Goal: Information Seeking & Learning: Learn about a topic

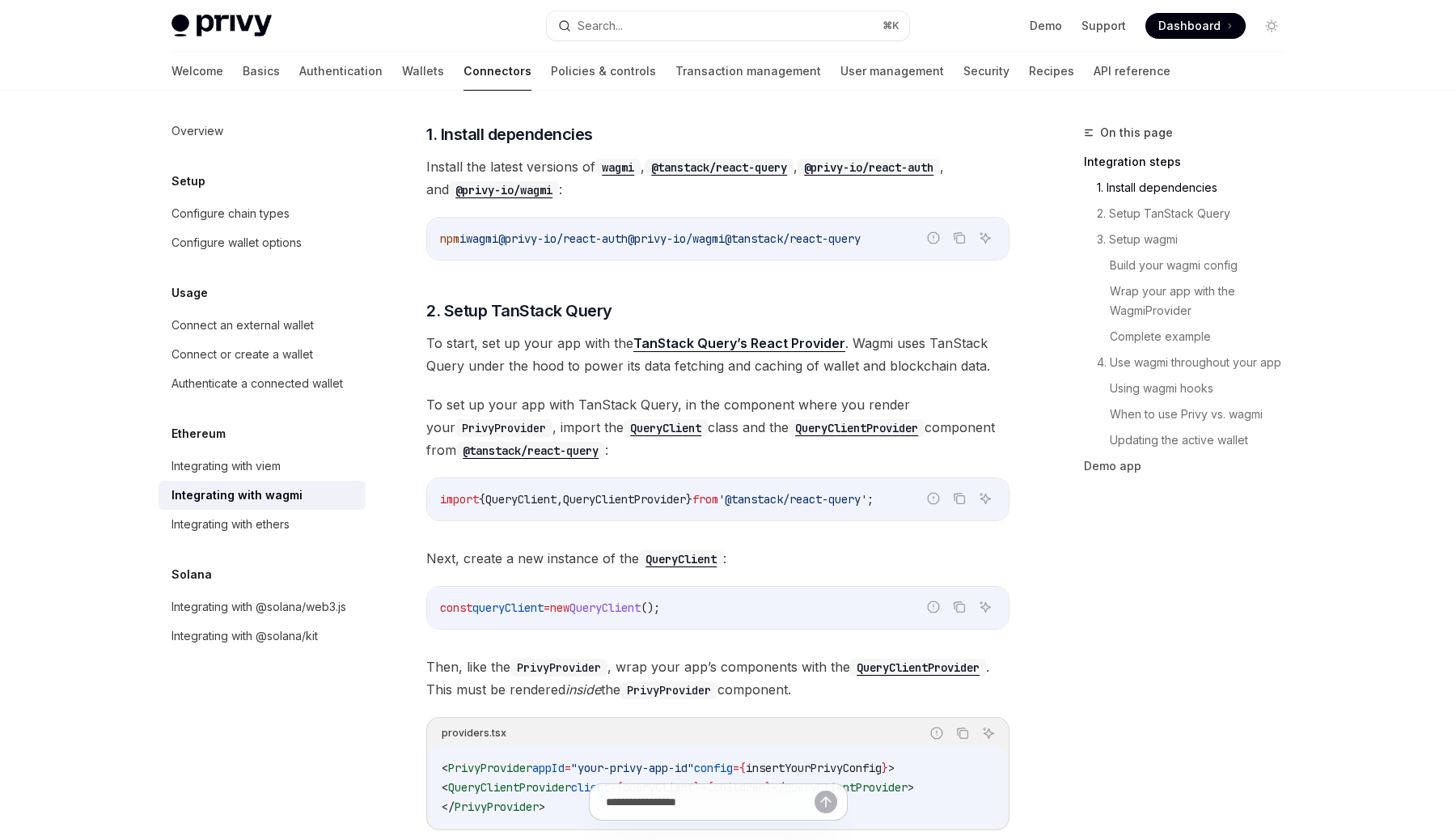
scroll to position [350, 0]
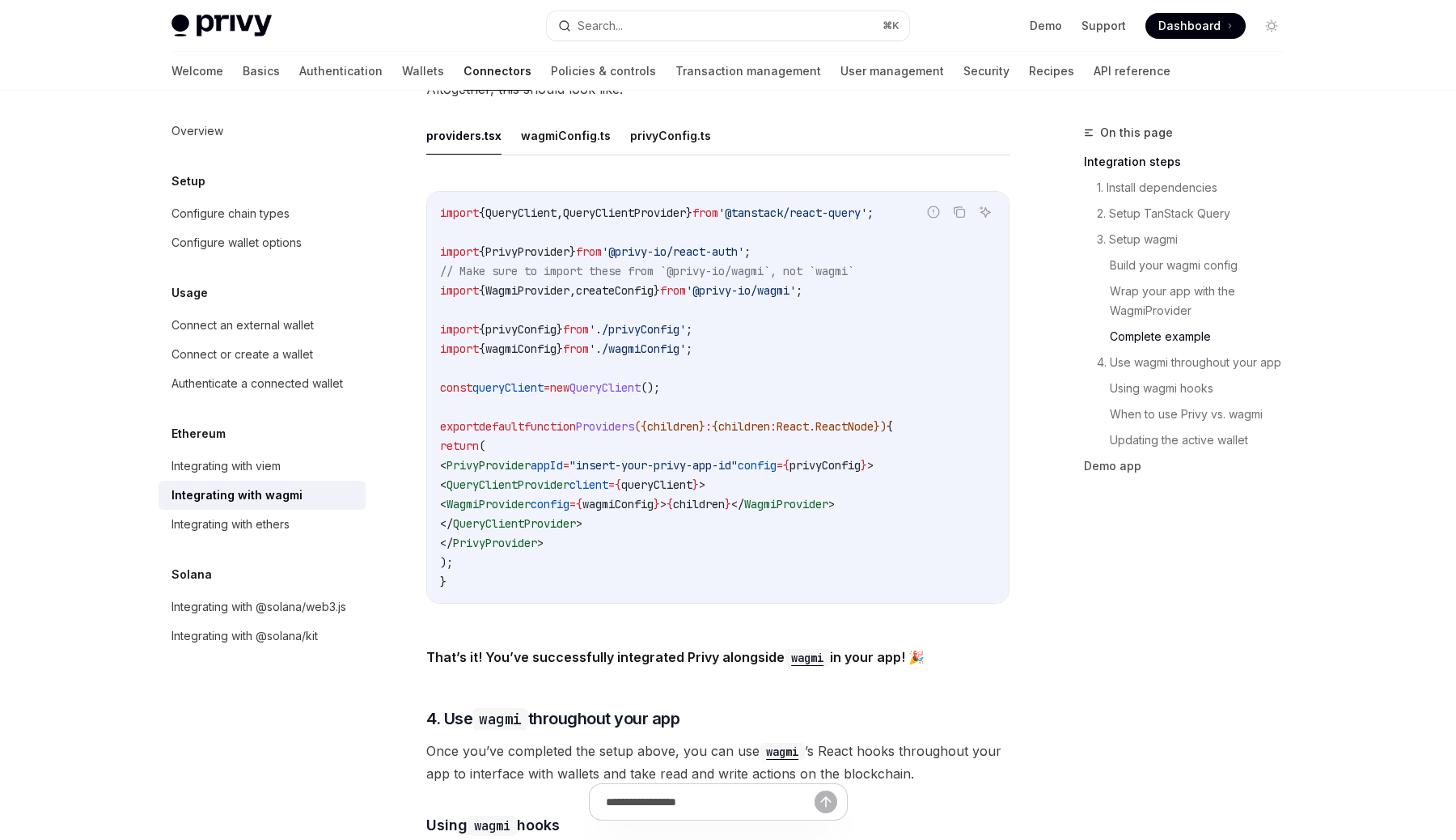
scroll to position [2956, 0]
click at [306, 459] on div "Integrating with viem" at bounding box center [263, 465] width 184 height 20
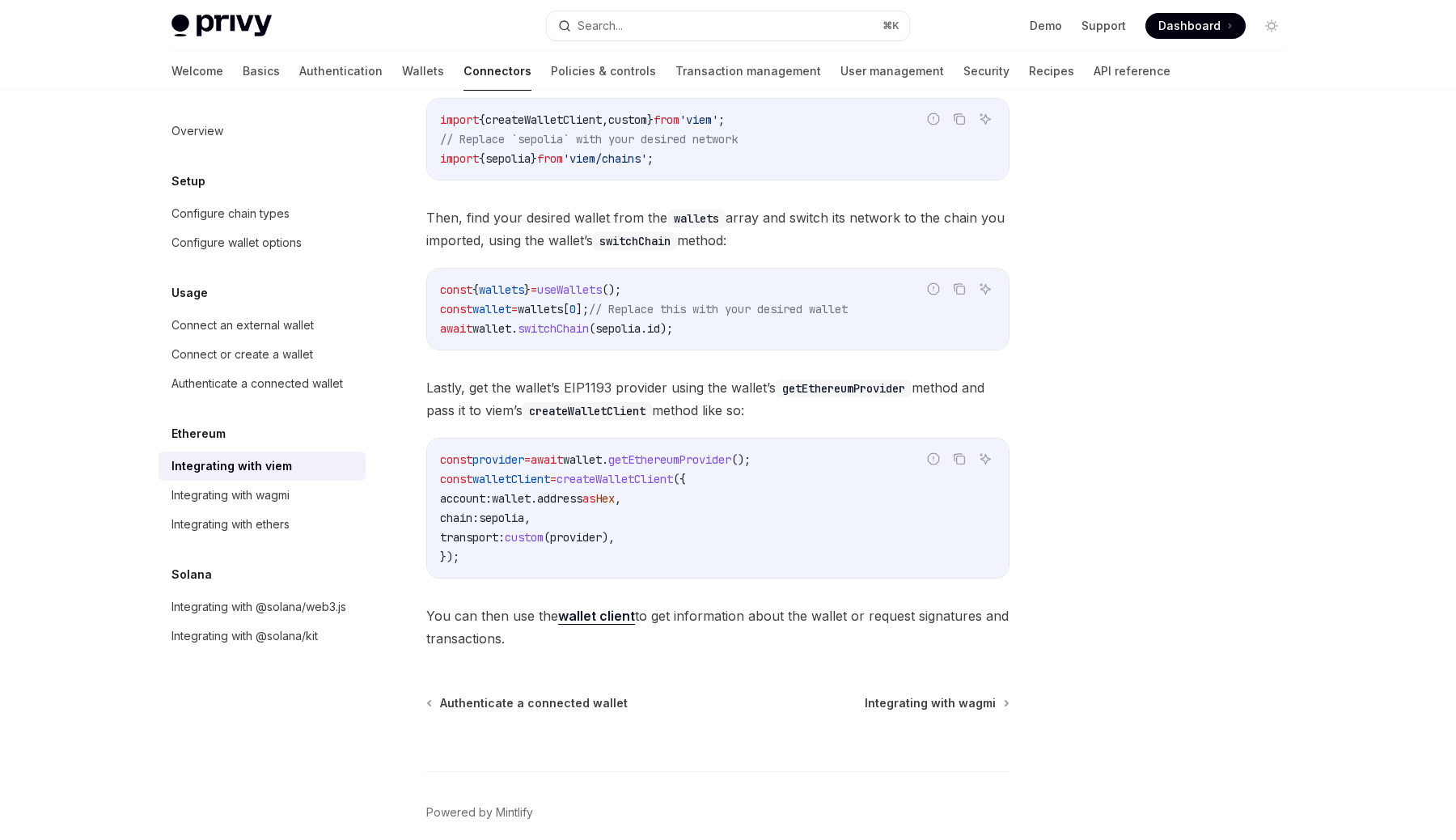
scroll to position [323, 0]
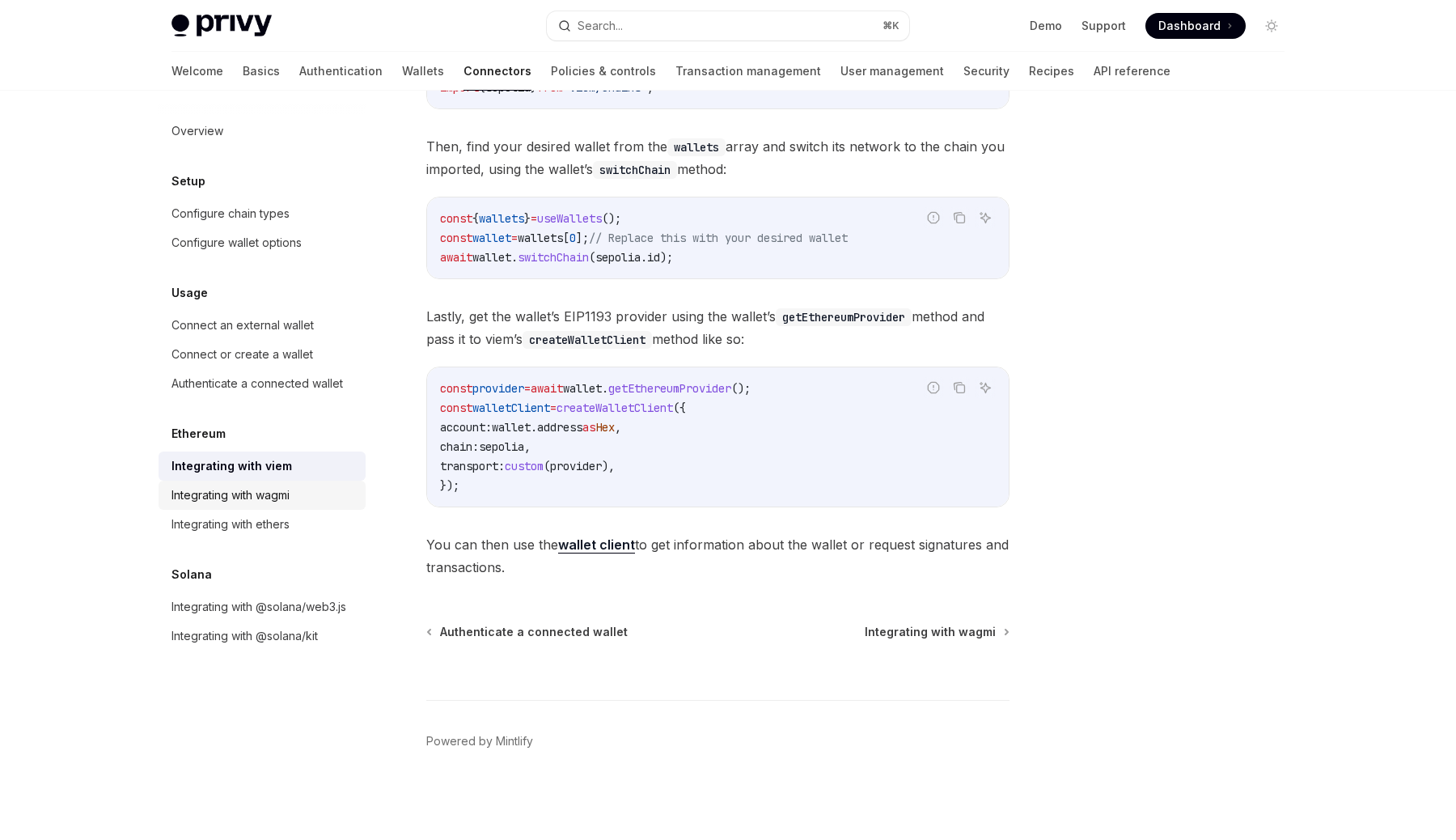
click at [266, 488] on div "Integrating with wagmi" at bounding box center [230, 495] width 118 height 20
type textarea "*"
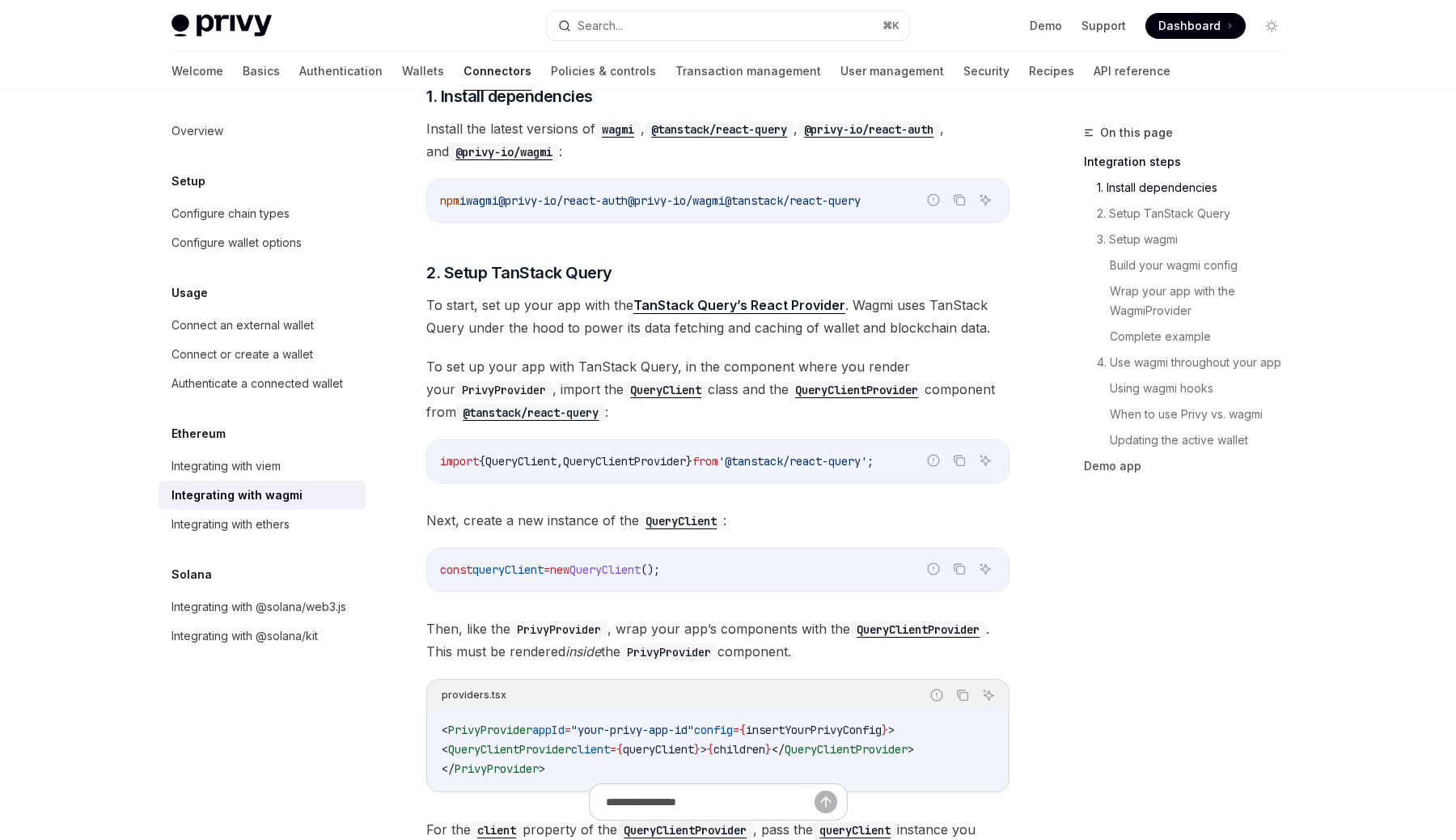
scroll to position [378, 0]
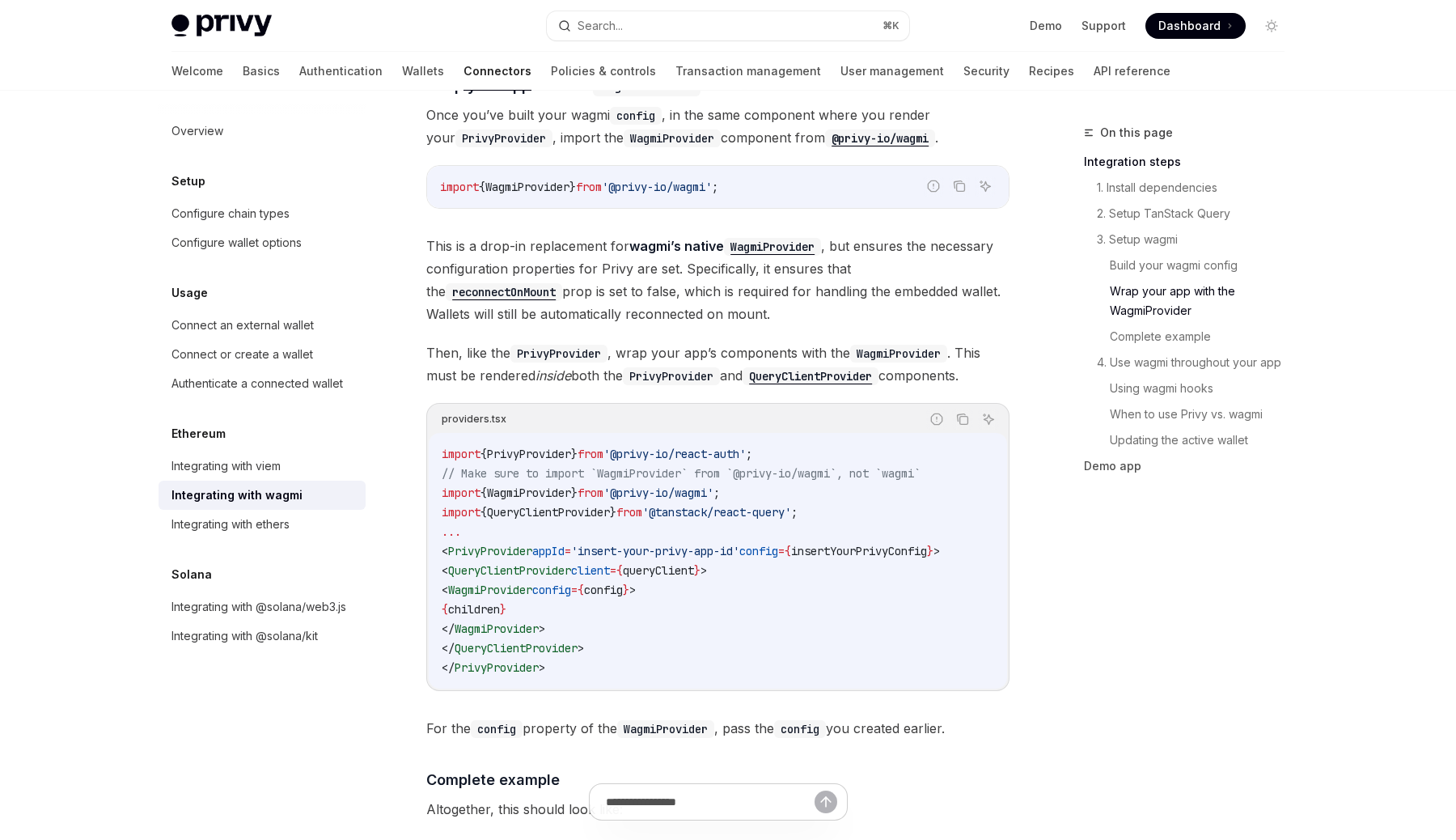
scroll to position [2241, 0]
